Goal: Information Seeking & Learning: Learn about a topic

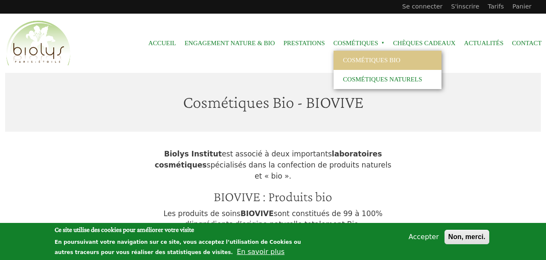
click at [354, 58] on link "Cosmétiques Bio" at bounding box center [388, 60] width 108 height 19
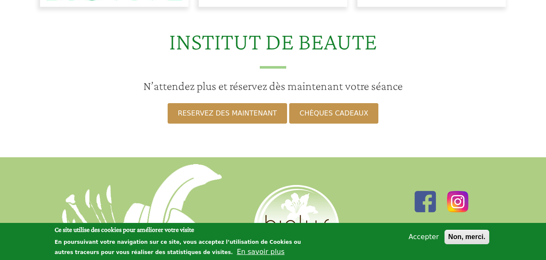
scroll to position [633, 0]
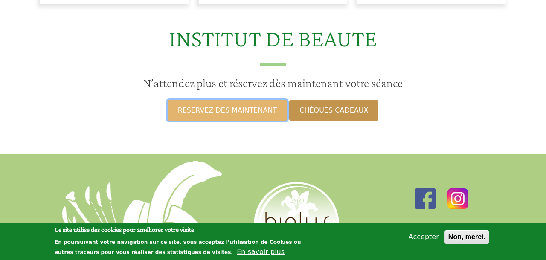
click at [257, 100] on link "RESERVEZ DES MAINTENANT" at bounding box center [227, 110] width 119 height 20
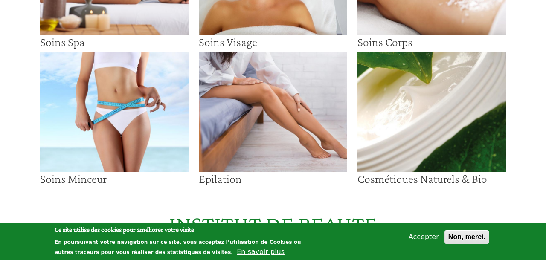
scroll to position [151, 0]
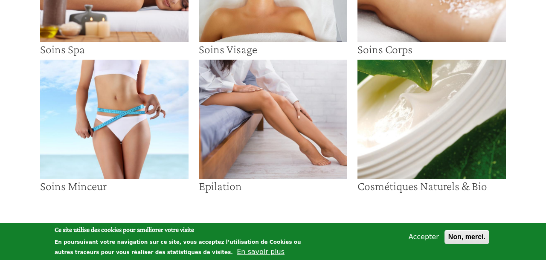
click at [419, 118] on img at bounding box center [432, 119] width 148 height 119
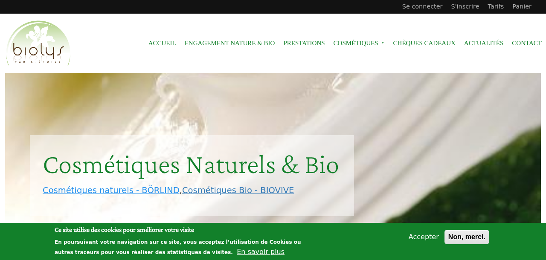
click at [157, 186] on link "Cosmétiques naturels - BÖRLIND" at bounding box center [111, 191] width 137 height 10
